Goal: Task Accomplishment & Management: Manage account settings

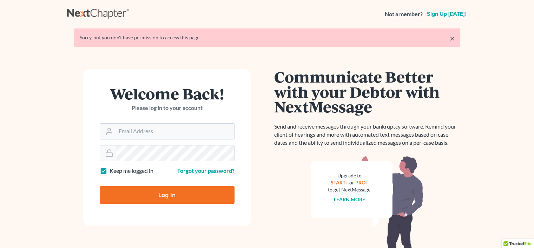
type input "sharonw@sfarthinglaw.com"
click at [139, 195] on input "Log In" at bounding box center [167, 195] width 135 height 18
type input "Thinking..."
type input "[PERSON_NAME][EMAIL_ADDRESS][DOMAIN_NAME]"
click at [170, 191] on input "Log In" at bounding box center [167, 195] width 135 height 18
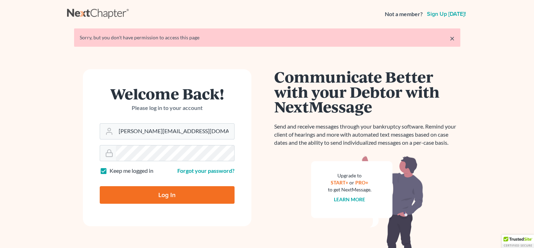
type input "Thinking..."
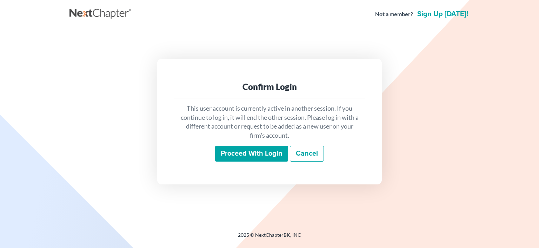
click at [245, 155] on input "Proceed with login" at bounding box center [251, 154] width 73 height 16
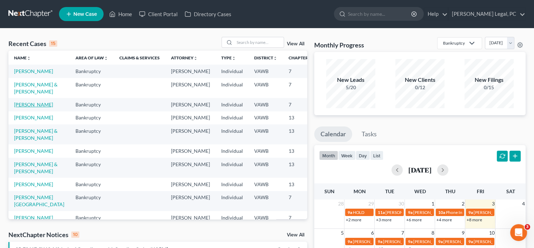
click at [33, 107] on link "Honaker, Gwendolyn" at bounding box center [33, 104] width 39 height 6
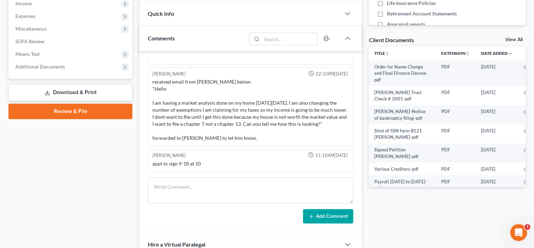
scroll to position [211, 0]
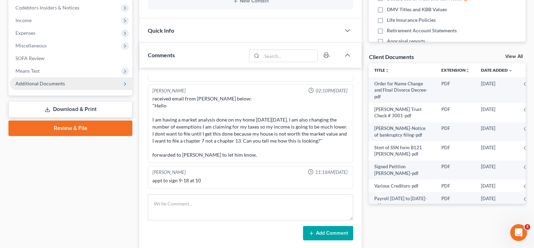
click at [66, 85] on span "Additional Documents" at bounding box center [71, 83] width 123 height 13
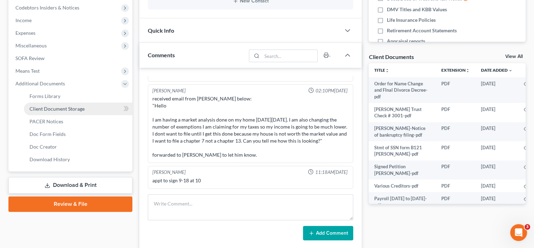
click at [70, 106] on span "Client Document Storage" at bounding box center [56, 109] width 55 height 6
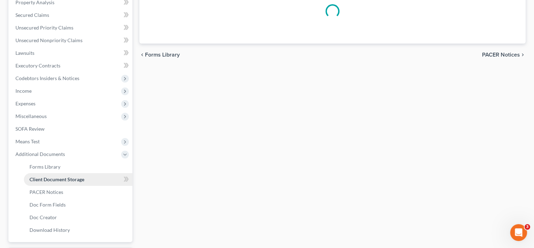
select select "0"
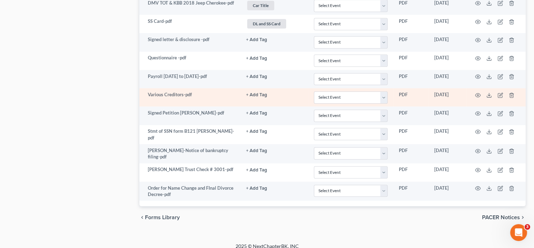
scroll to position [606, 0]
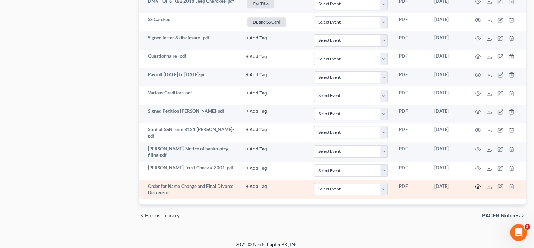
click at [478, 184] on icon "button" at bounding box center [478, 187] width 6 height 6
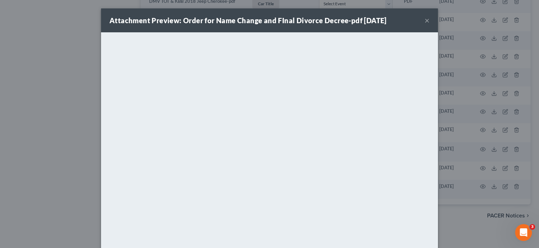
click at [425, 19] on button "×" at bounding box center [427, 20] width 5 height 8
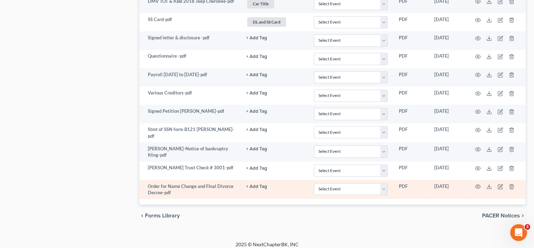
drag, startPoint x: 194, startPoint y: 190, endPoint x: 199, endPoint y: 182, distance: 9.2
click at [194, 190] on td "Order for Name Change and FInal Divorce Decree-pdf" at bounding box center [189, 189] width 101 height 19
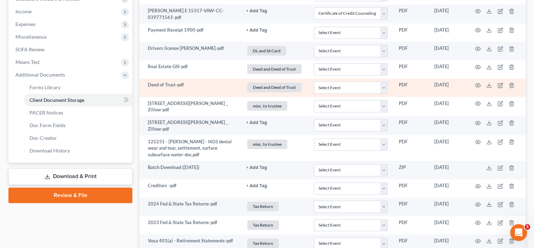
scroll to position [255, 0]
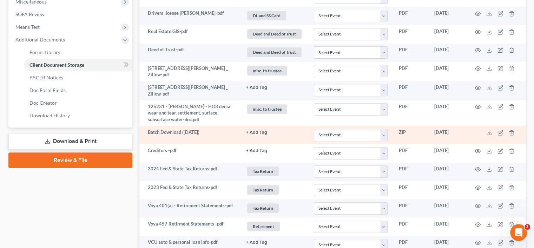
click at [490, 134] on td at bounding box center [496, 135] width 59 height 18
click at [488, 133] on icon at bounding box center [489, 133] width 6 height 6
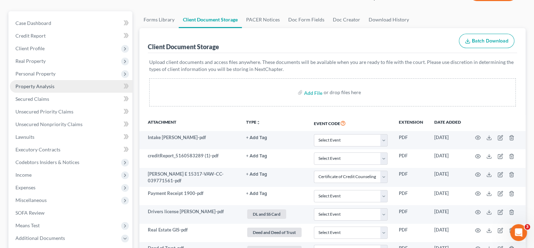
scroll to position [44, 0]
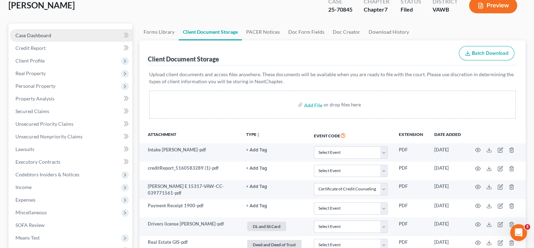
click at [48, 34] on span "Case Dashboard" at bounding box center [33, 35] width 36 height 6
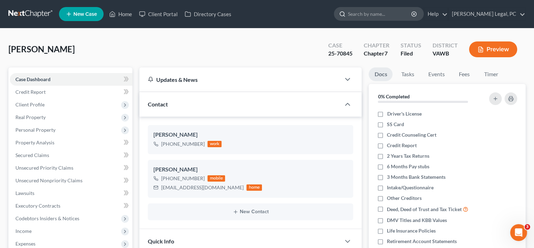
click at [409, 16] on input "search" at bounding box center [380, 13] width 64 height 13
type input "BARNES"
click at [345, 14] on icon at bounding box center [342, 14] width 6 height 6
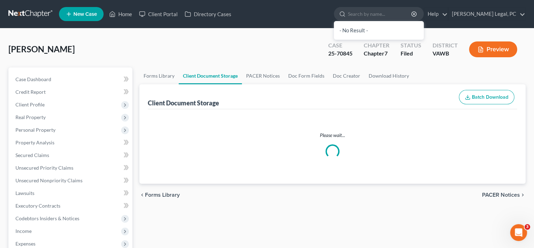
scroll to position [44, 0]
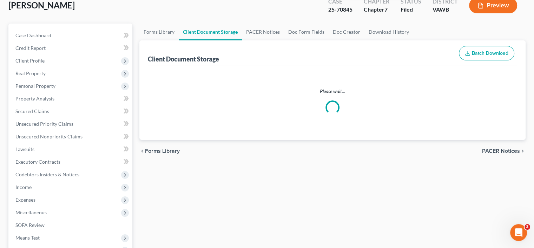
select select "0"
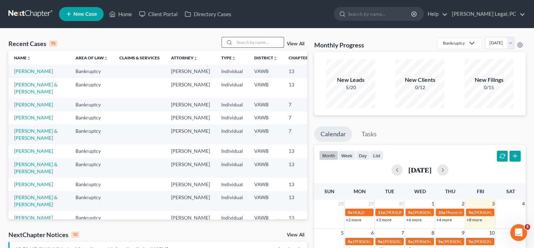
click at [241, 44] on input "search" at bounding box center [258, 42] width 49 height 10
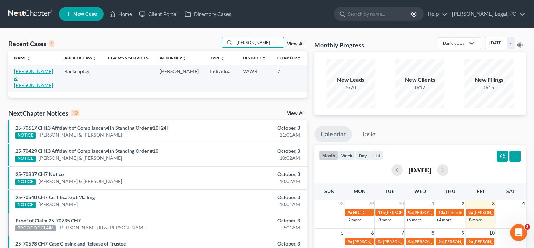
type input "BARNES"
click at [16, 81] on link "Barnes, John & Polly" at bounding box center [33, 78] width 39 height 20
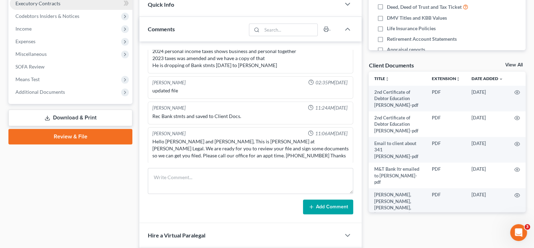
scroll to position [211, 0]
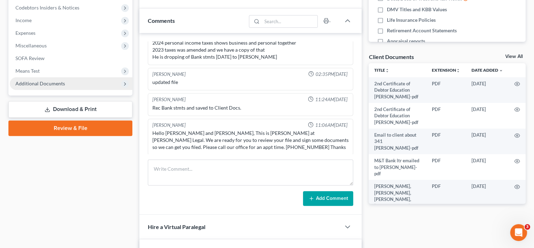
click at [38, 82] on span "Additional Documents" at bounding box center [39, 83] width 49 height 6
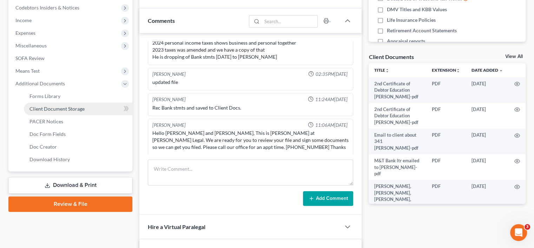
click at [46, 107] on span "Client Document Storage" at bounding box center [56, 109] width 55 height 6
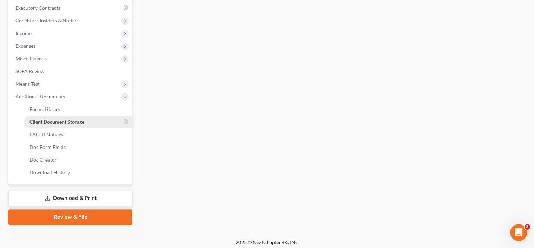
select select "0"
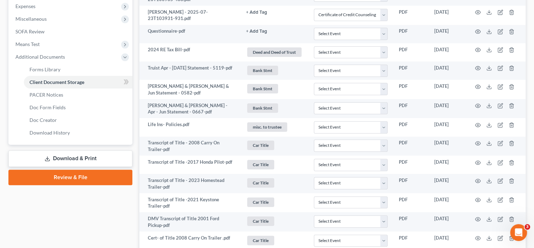
scroll to position [246, 0]
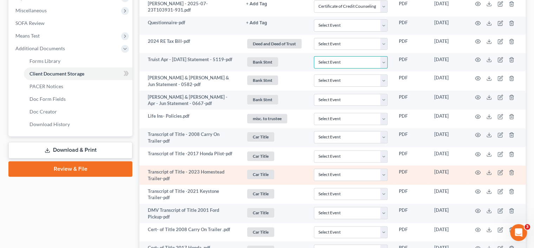
drag, startPoint x: 362, startPoint y: 66, endPoint x: 473, endPoint y: 177, distance: 156.9
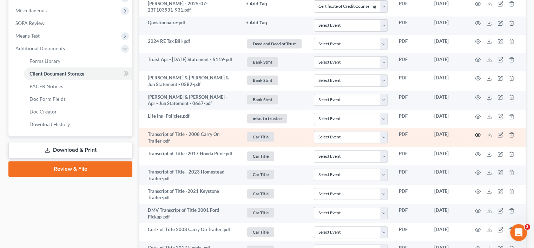
click at [476, 132] on icon "button" at bounding box center [478, 135] width 6 height 6
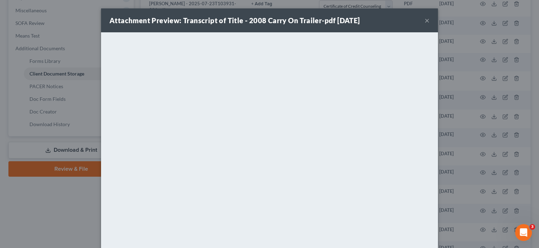
click at [421, 21] on div "Attachment Preview: Transcript of Title - 2008 Carry On Trailer-pdf 08/01/2025 ×" at bounding box center [269, 20] width 337 height 24
click at [428, 20] on div "Attachment Preview: Transcript of Title - 2008 Carry On Trailer-pdf 08/01/2025 ×" at bounding box center [269, 20] width 337 height 24
click at [426, 20] on button "×" at bounding box center [427, 20] width 5 height 8
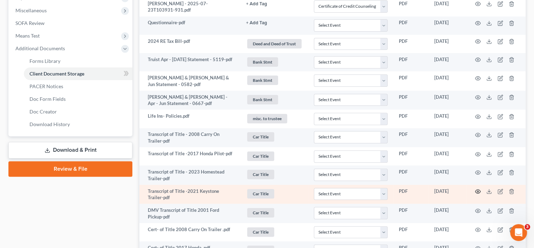
click at [475, 191] on icon "button" at bounding box center [478, 192] width 6 height 6
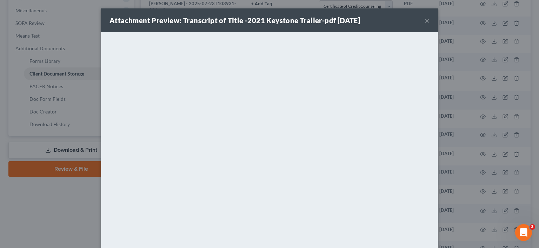
click at [425, 20] on button "×" at bounding box center [427, 20] width 5 height 8
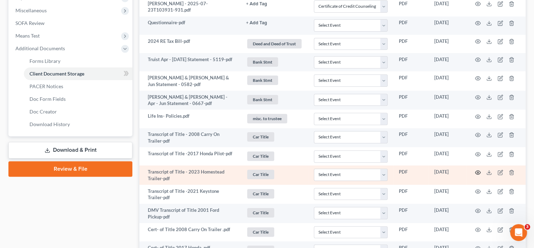
click at [477, 172] on circle "button" at bounding box center [477, 172] width 1 height 1
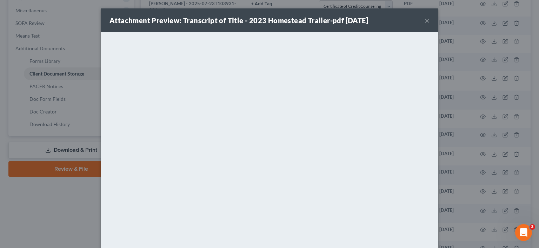
click at [425, 18] on button "×" at bounding box center [427, 20] width 5 height 8
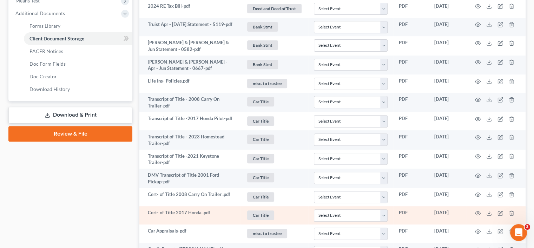
scroll to position [316, 0]
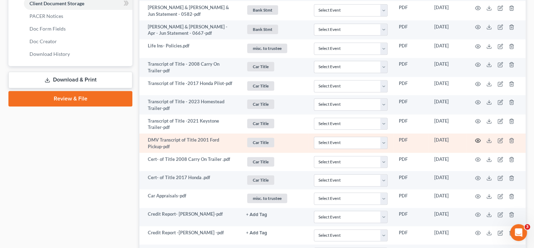
click at [480, 139] on icon "button" at bounding box center [477, 140] width 5 height 4
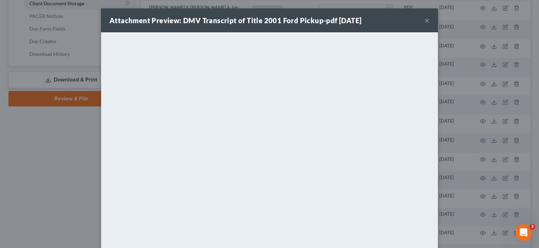
click at [425, 21] on button "×" at bounding box center [427, 20] width 5 height 8
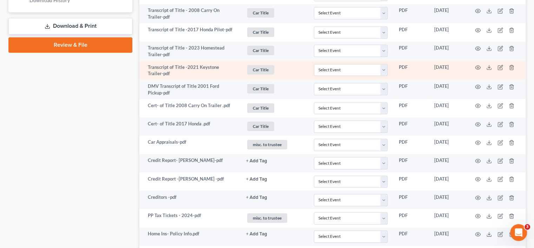
scroll to position [386, 0]
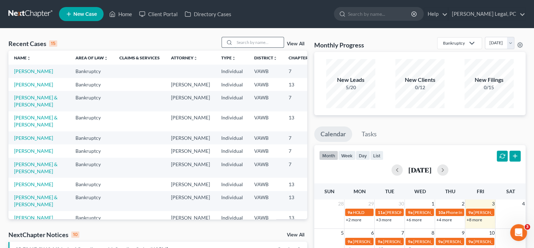
click at [246, 44] on input "search" at bounding box center [258, 42] width 49 height 10
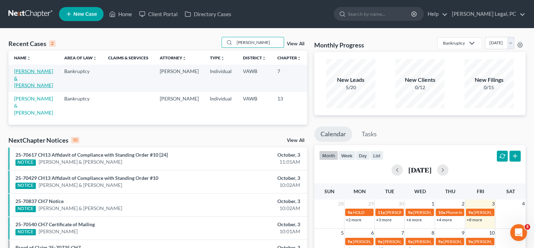
type input "[PERSON_NAME]"
click at [21, 78] on link "[PERSON_NAME] & [PERSON_NAME]" at bounding box center [33, 78] width 39 height 20
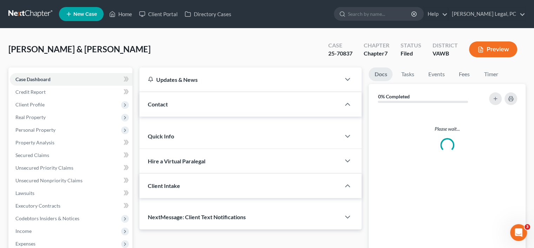
click at [21, 78] on span "Case Dashboard" at bounding box center [32, 79] width 35 height 6
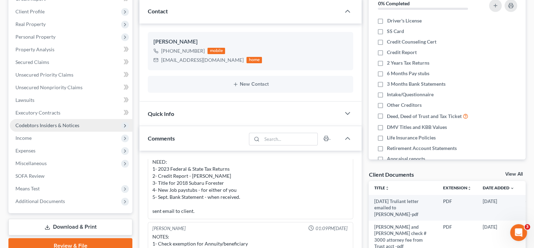
scroll to position [105, 0]
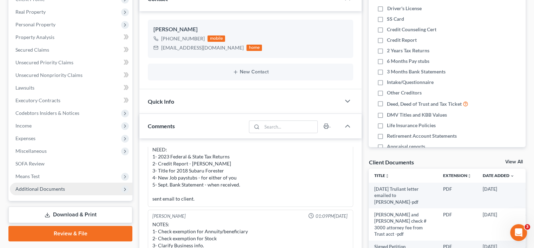
click at [55, 187] on span "Additional Documents" at bounding box center [39, 189] width 49 height 6
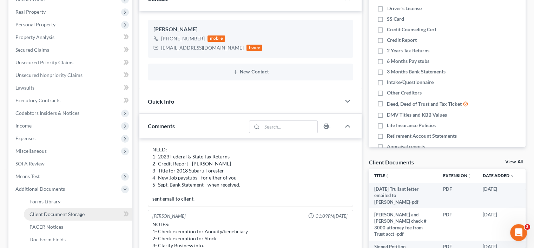
click at [64, 216] on span "Client Document Storage" at bounding box center [56, 214] width 55 height 6
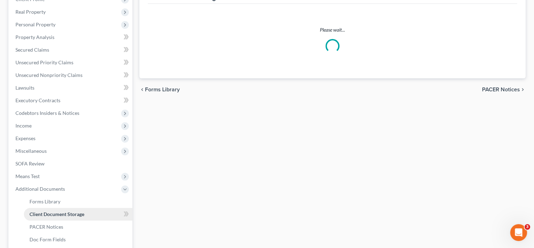
scroll to position [31, 0]
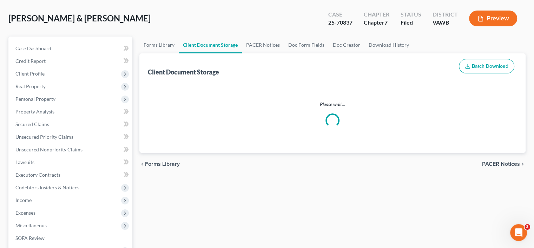
select select "0"
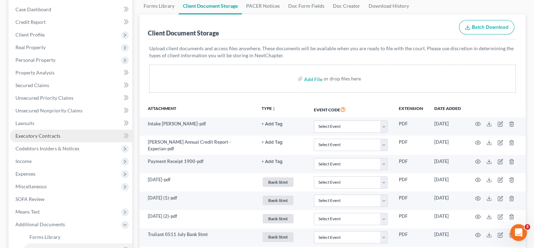
scroll to position [70, 0]
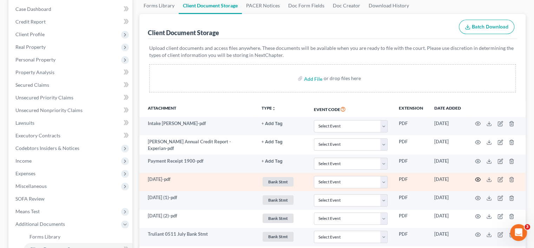
click at [476, 178] on icon "button" at bounding box center [478, 180] width 6 height 6
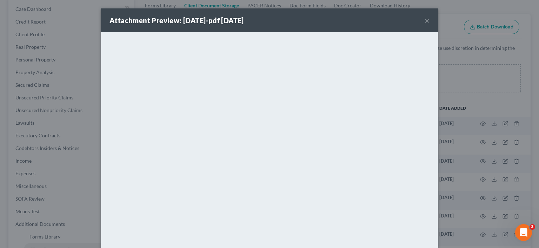
click at [425, 22] on button "×" at bounding box center [427, 20] width 5 height 8
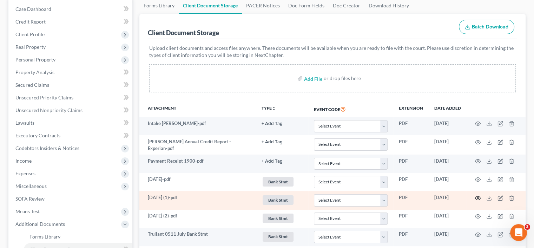
click at [479, 198] on icon "button" at bounding box center [477, 198] width 5 height 4
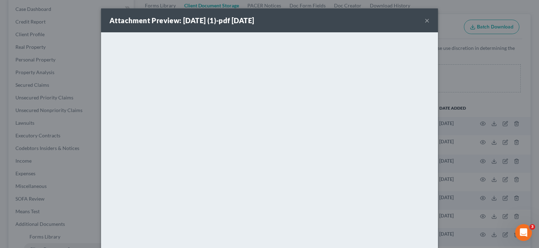
click at [425, 21] on button "×" at bounding box center [427, 20] width 5 height 8
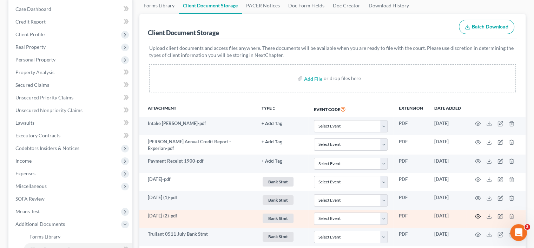
click at [478, 216] on circle "button" at bounding box center [477, 216] width 1 height 1
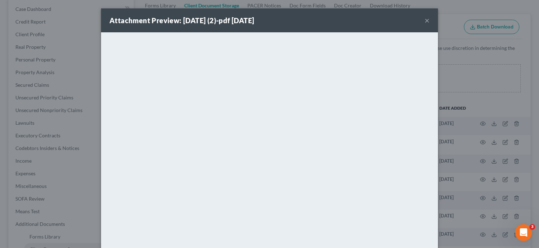
click at [425, 19] on button "×" at bounding box center [427, 20] width 5 height 8
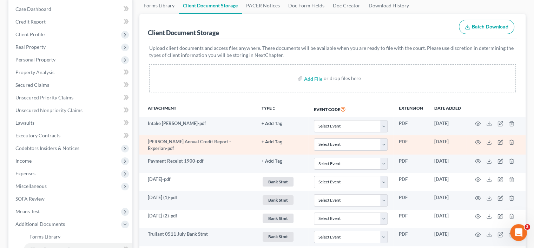
scroll to position [105, 0]
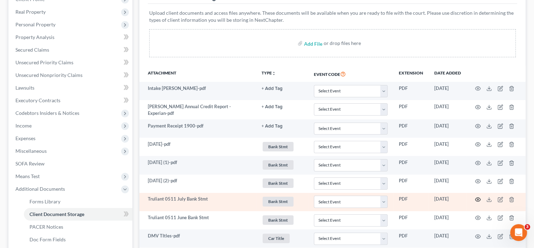
click at [476, 197] on icon "button" at bounding box center [478, 200] width 6 height 6
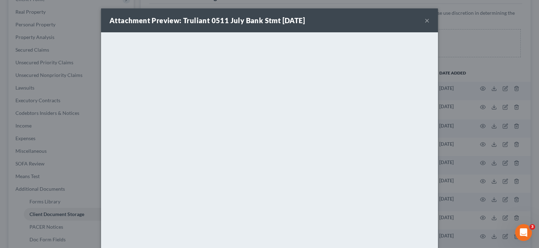
click at [425, 19] on button "×" at bounding box center [427, 20] width 5 height 8
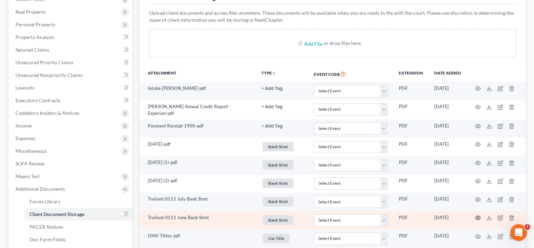
click at [476, 215] on icon "button" at bounding box center [478, 218] width 6 height 6
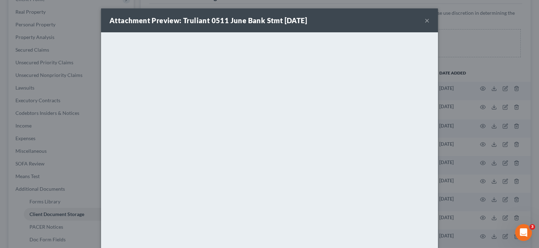
click at [425, 20] on button "×" at bounding box center [427, 20] width 5 height 8
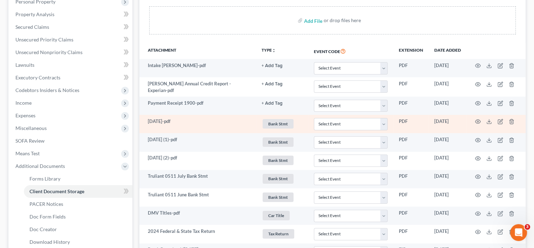
scroll to position [140, 0]
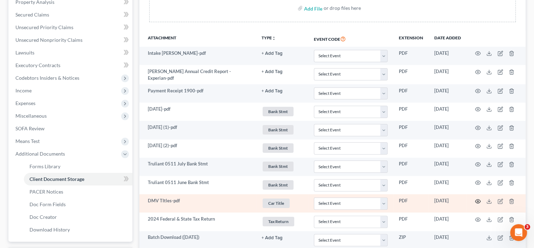
click at [476, 200] on icon "button" at bounding box center [478, 201] width 6 height 6
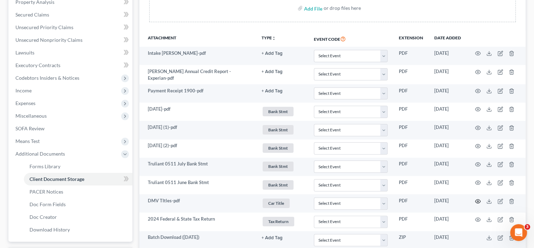
click at [476, 200] on icon "button" at bounding box center [478, 201] width 6 height 6
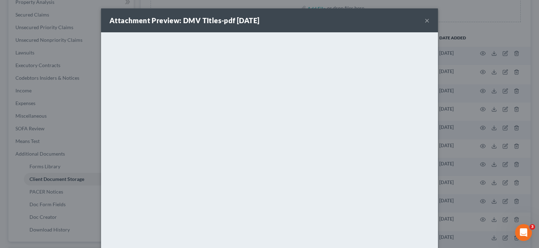
click at [427, 21] on button "×" at bounding box center [427, 20] width 5 height 8
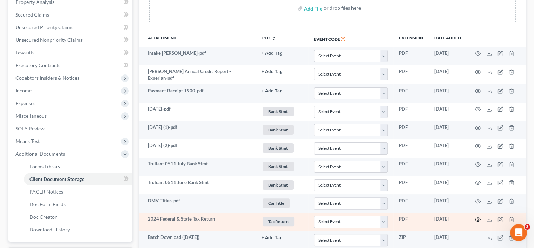
click at [480, 218] on icon "button" at bounding box center [477, 220] width 5 height 4
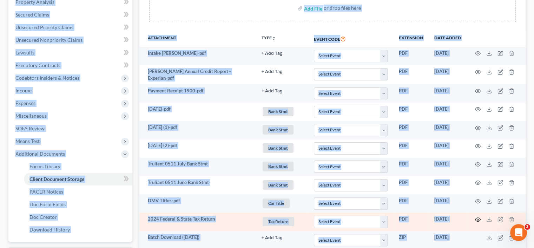
click at [477, 217] on icon "button" at bounding box center [478, 220] width 6 height 6
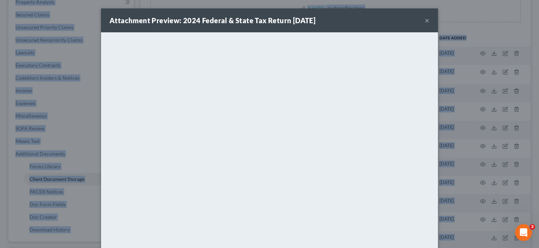
click at [426, 22] on button "×" at bounding box center [427, 20] width 5 height 8
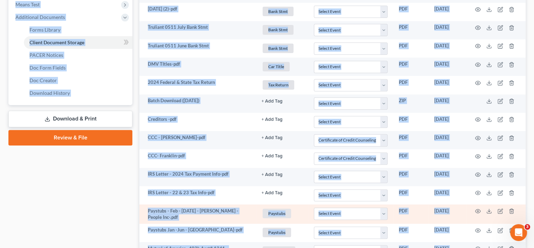
scroll to position [281, 0]
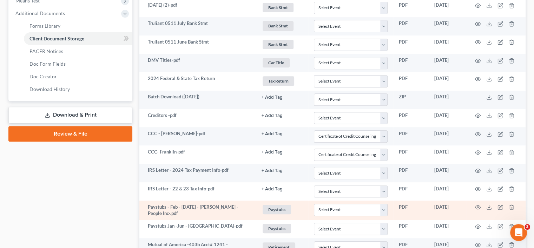
click at [204, 205] on td "Paystubs - Feb - [DATE] - [PERSON_NAME] - People Inc-.pdf" at bounding box center [197, 209] width 117 height 19
click at [477, 206] on icon "button" at bounding box center [477, 207] width 5 height 4
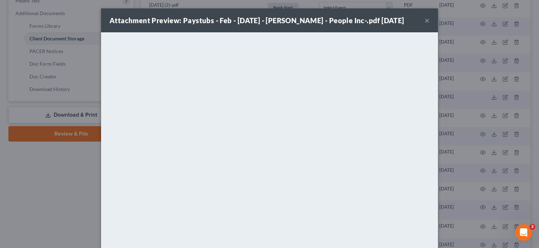
click at [425, 22] on button "×" at bounding box center [427, 20] width 5 height 8
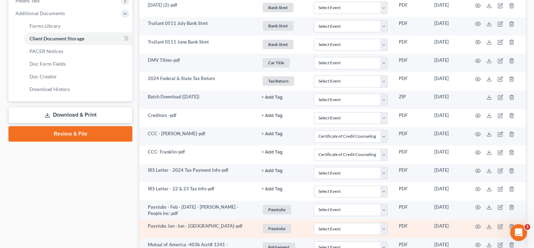
click at [475, 222] on td at bounding box center [496, 229] width 59 height 18
click at [479, 224] on icon "button" at bounding box center [478, 227] width 6 height 6
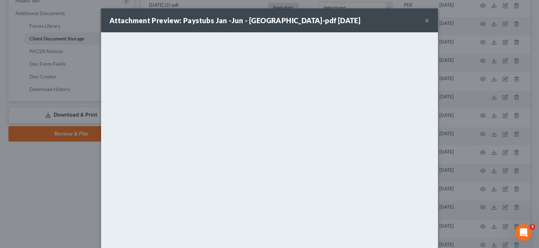
click at [425, 19] on button "×" at bounding box center [427, 20] width 5 height 8
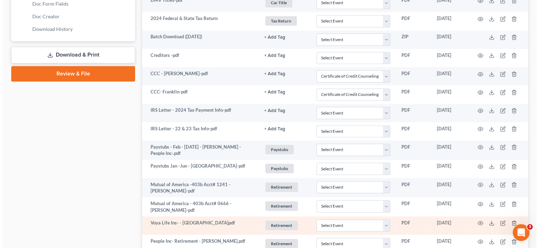
scroll to position [351, 0]
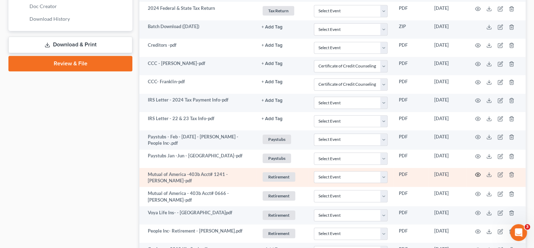
click at [477, 172] on icon "button" at bounding box center [478, 175] width 6 height 6
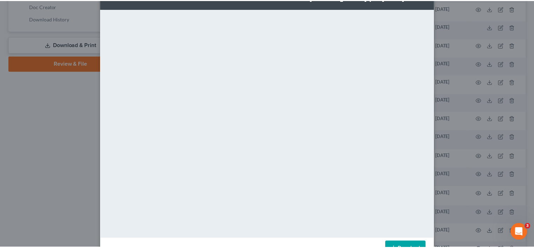
scroll to position [0, 0]
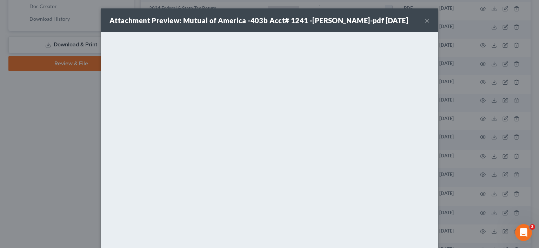
click at [425, 19] on button "×" at bounding box center [427, 20] width 5 height 8
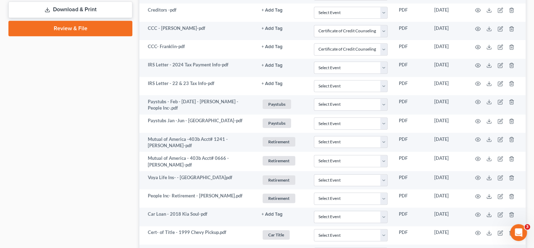
scroll to position [421, 0]
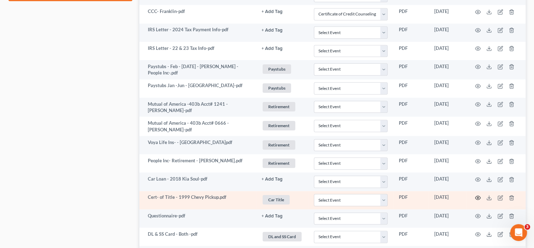
click at [477, 195] on icon "button" at bounding box center [478, 198] width 6 height 6
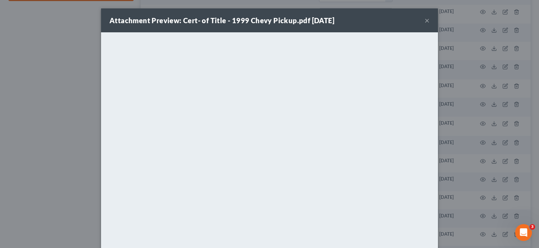
click at [425, 24] on button "×" at bounding box center [427, 20] width 5 height 8
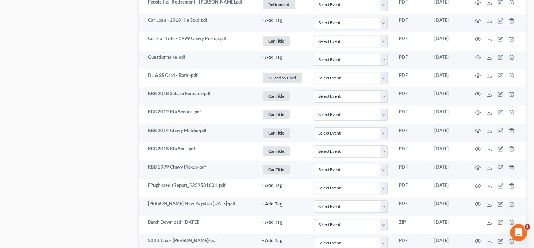
scroll to position [597, 0]
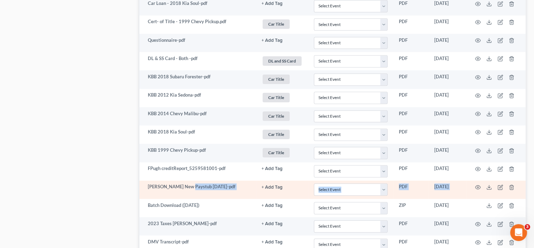
drag, startPoint x: 202, startPoint y: 191, endPoint x: 481, endPoint y: 177, distance: 279.5
click at [485, 181] on tr "Stephanie New Paystub 8-16-25-pdf + Add Tag Select an option or create one 2nd …" at bounding box center [332, 189] width 386 height 18
click at [480, 185] on icon "button" at bounding box center [477, 187] width 5 height 4
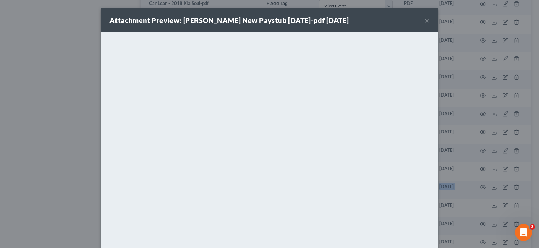
click at [425, 19] on button "×" at bounding box center [427, 20] width 5 height 8
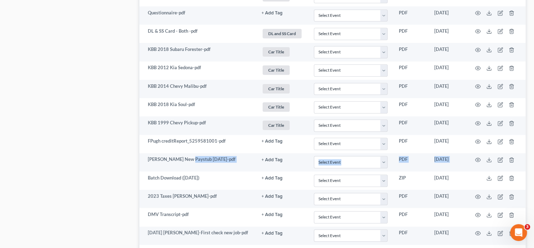
scroll to position [667, 0]
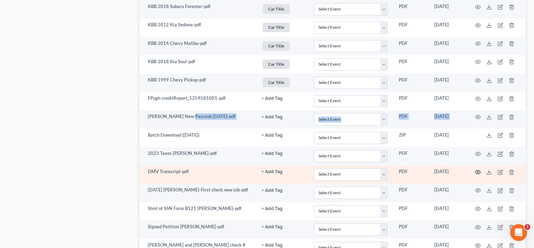
click at [475, 170] on icon "button" at bounding box center [477, 172] width 5 height 4
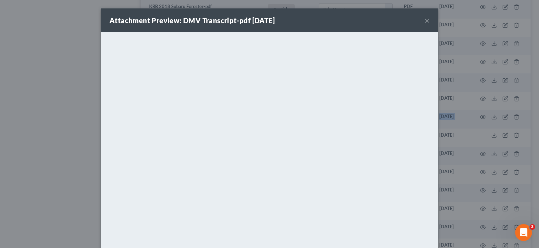
click at [425, 22] on button "×" at bounding box center [427, 20] width 5 height 8
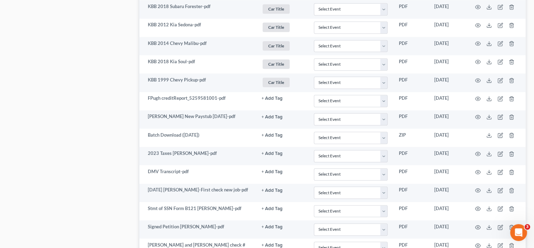
drag, startPoint x: 44, startPoint y: 190, endPoint x: 53, endPoint y: 203, distance: 16.5
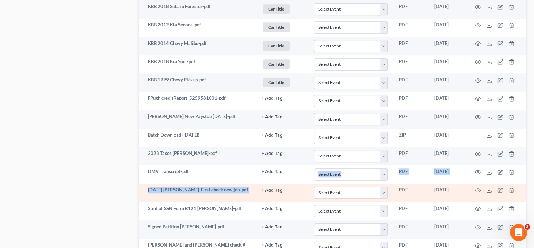
drag, startPoint x: 262, startPoint y: 178, endPoint x: 389, endPoint y: 187, distance: 127.4
click at [477, 187] on icon "button" at bounding box center [478, 190] width 6 height 6
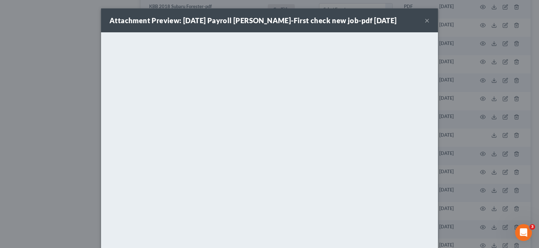
click at [428, 19] on div "Attachment Preview: 8-29-2025 Payroll Frank-First check new job-pdf 09/17/2025 ×" at bounding box center [269, 20] width 337 height 24
click at [427, 20] on button "×" at bounding box center [427, 20] width 5 height 8
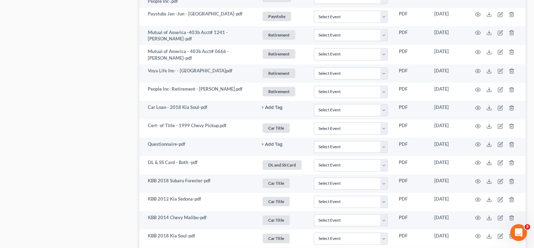
scroll to position [491, 0]
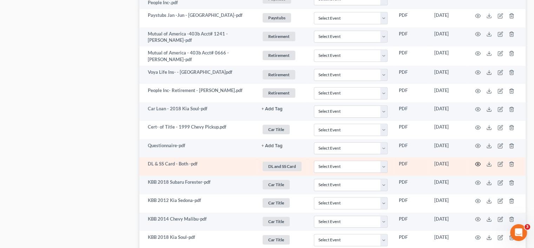
click at [478, 162] on icon "button" at bounding box center [477, 164] width 5 height 4
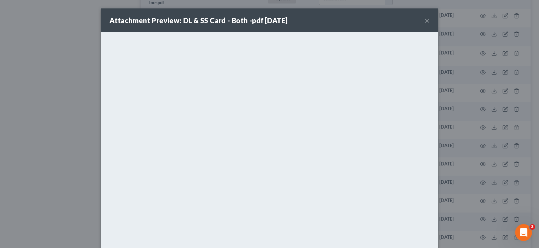
click at [426, 20] on button "×" at bounding box center [427, 20] width 5 height 8
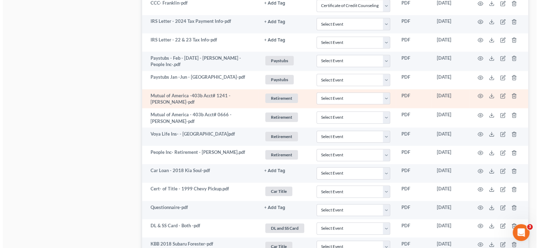
scroll to position [428, 0]
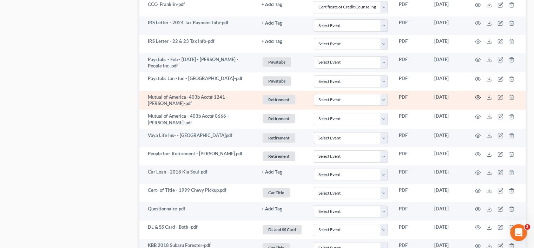
click at [477, 97] on circle "button" at bounding box center [477, 97] width 1 height 1
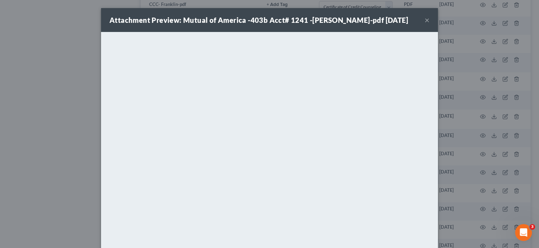
scroll to position [0, 0]
click at [425, 20] on button "×" at bounding box center [427, 20] width 5 height 8
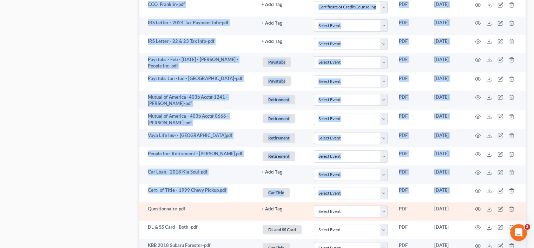
drag, startPoint x: 136, startPoint y: 198, endPoint x: 151, endPoint y: 205, distance: 16.3
click at [148, 205] on div "Petition Navigation Case Dashboard Payments Invoices Payments Payments Credit R…" at bounding box center [267, 91] width 524 height 905
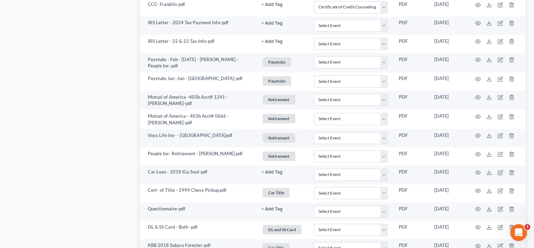
click at [52, 188] on div "Case Dashboard Payments Invoices Payments Payments Credit Report Client Profile" at bounding box center [70, 91] width 131 height 905
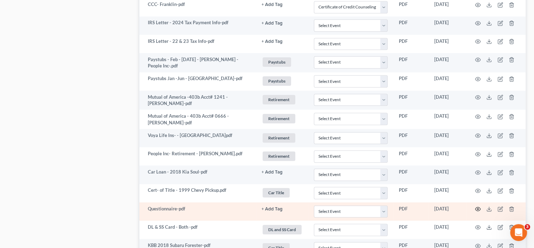
click at [477, 206] on icon "button" at bounding box center [478, 209] width 6 height 6
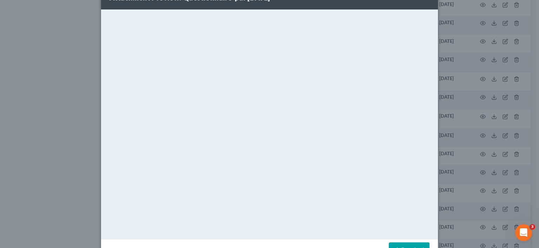
scroll to position [46, 0]
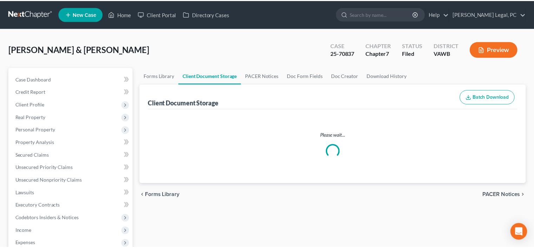
scroll to position [201, 0]
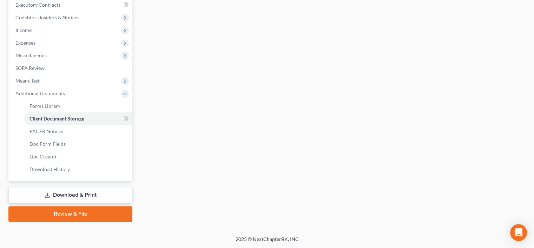
select select "0"
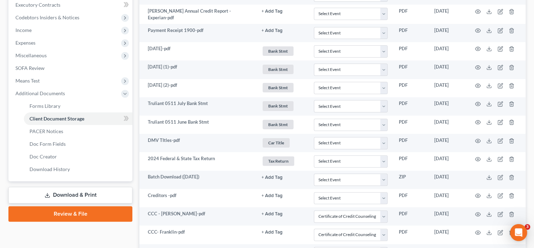
scroll to position [0, 0]
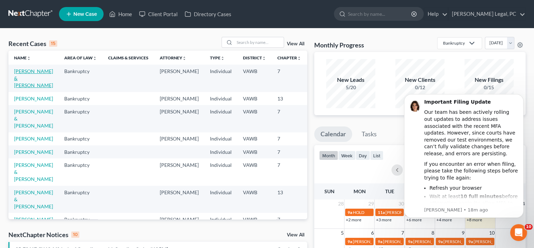
click at [24, 81] on link "[PERSON_NAME] & [PERSON_NAME]" at bounding box center [33, 78] width 39 height 20
